Goal: Find specific page/section: Find specific page/section

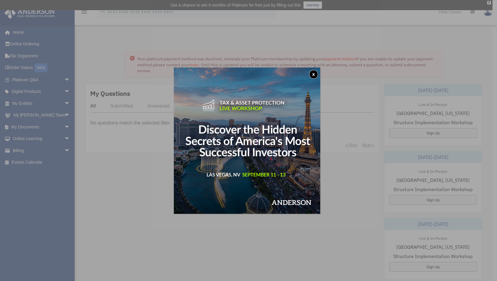
click at [315, 74] on button "x" at bounding box center [313, 74] width 9 height 9
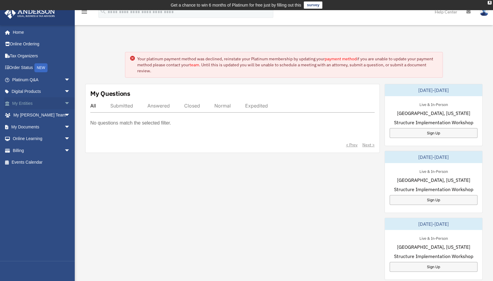
click at [64, 104] on span "arrow_drop_down" at bounding box center [70, 103] width 12 height 12
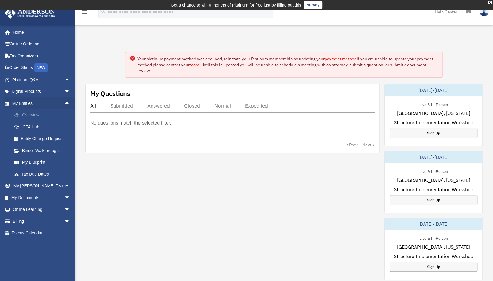
click at [42, 111] on link "Overview" at bounding box center [43, 115] width 71 height 12
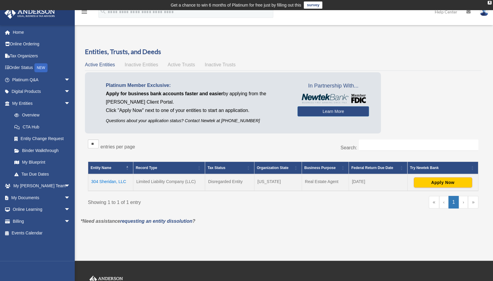
click at [112, 183] on td "304 Sheridan, LLC" at bounding box center [110, 182] width 45 height 17
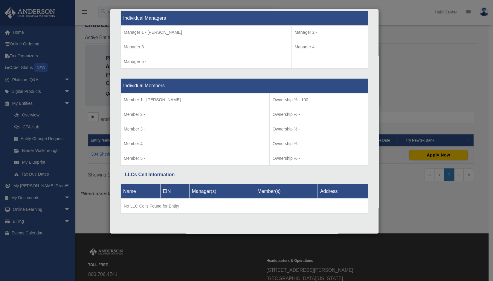
scroll to position [27, 0]
click at [410, 48] on div "Details × Articles Sent Organizational Date" at bounding box center [246, 140] width 493 height 281
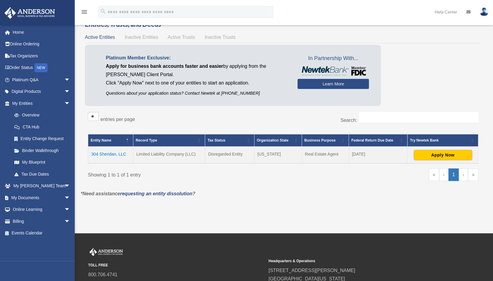
scroll to position [0, 0]
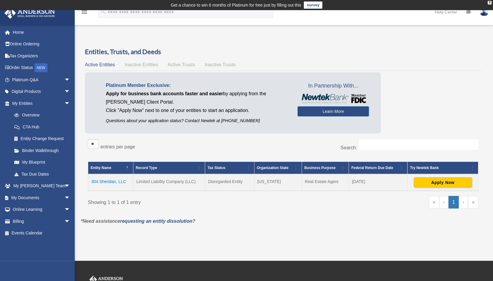
click at [137, 65] on span "Inactive Entities" at bounding box center [141, 64] width 33 height 5
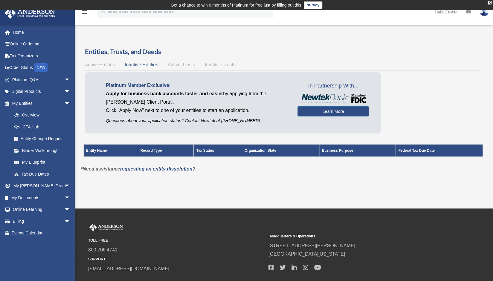
click at [106, 66] on span "Active Entities" at bounding box center [100, 64] width 30 height 5
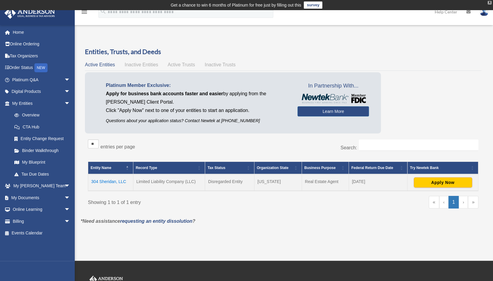
click at [490, 3] on div "X" at bounding box center [489, 3] width 4 height 4
